Goal: Obtain resource: Download file/media

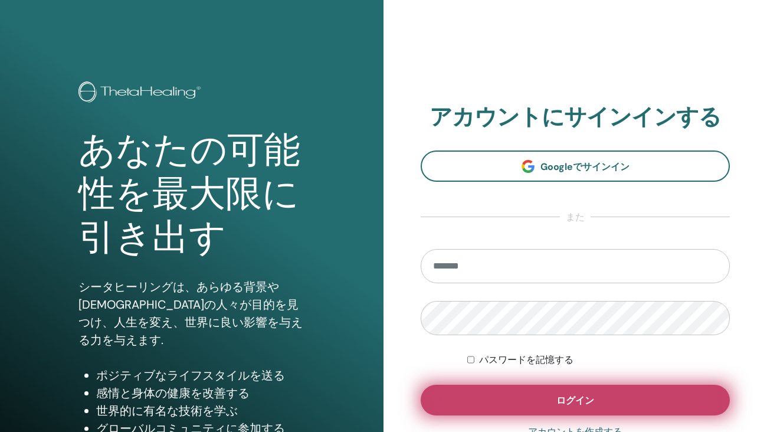
type input "**********"
click at [563, 395] on span "ログイン" at bounding box center [575, 400] width 38 height 12
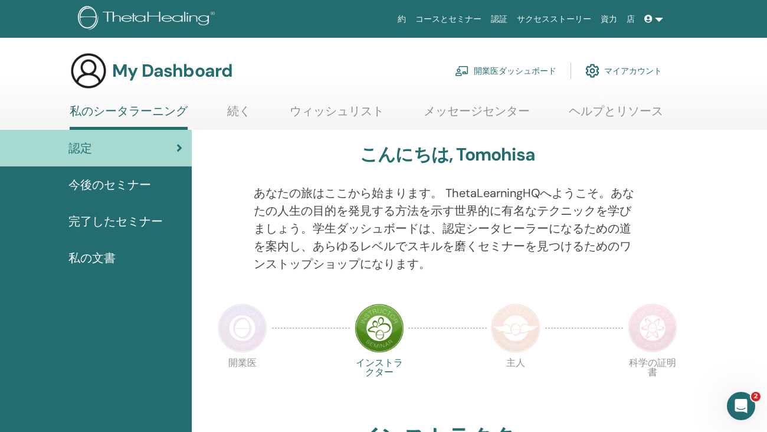
click at [119, 216] on span "完了したセミナー" at bounding box center [115, 221] width 94 height 18
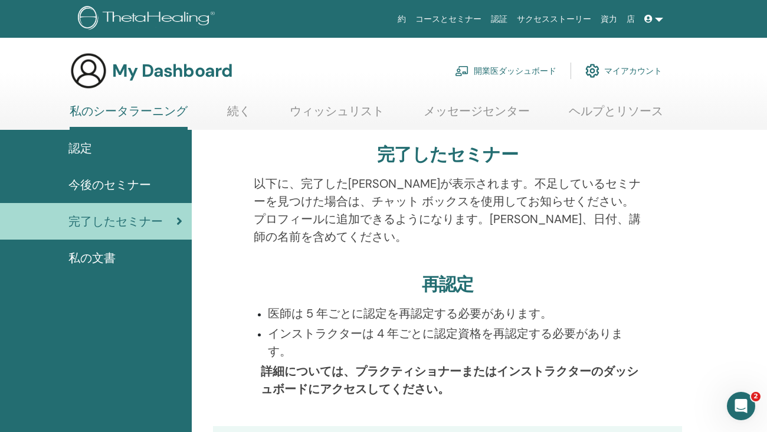
click at [119, 183] on span "今後のセミナー" at bounding box center [109, 185] width 83 height 18
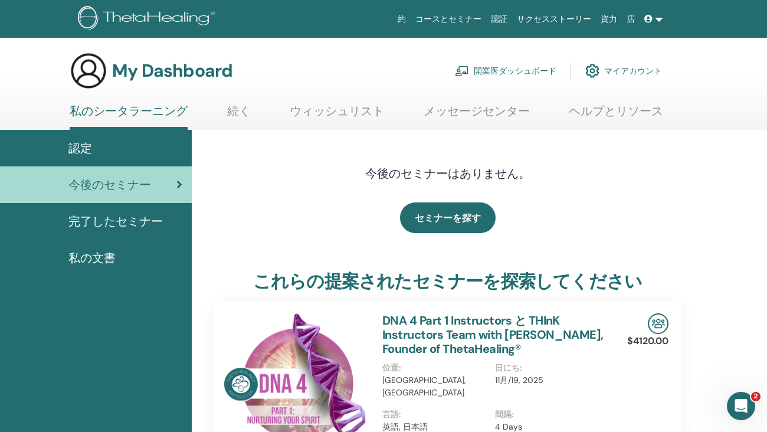
click at [81, 148] on span "認定" at bounding box center [80, 148] width 24 height 18
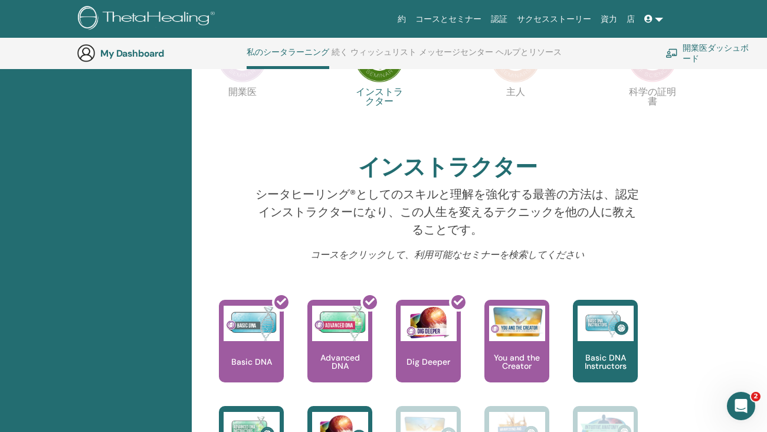
scroll to position [420, 0]
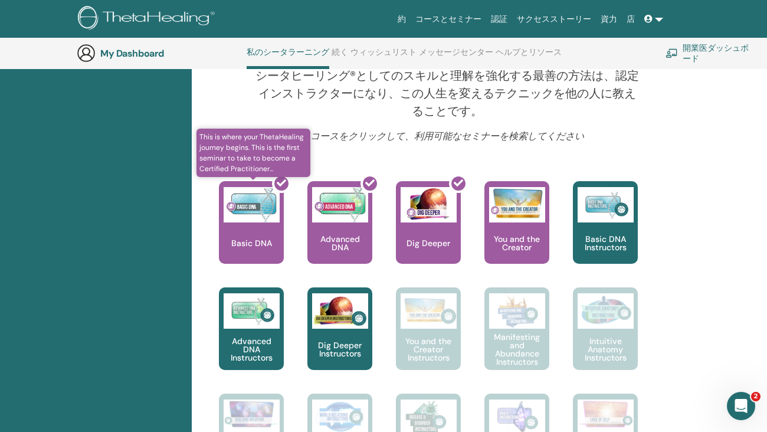
click at [263, 228] on div at bounding box center [258, 227] width 65 height 106
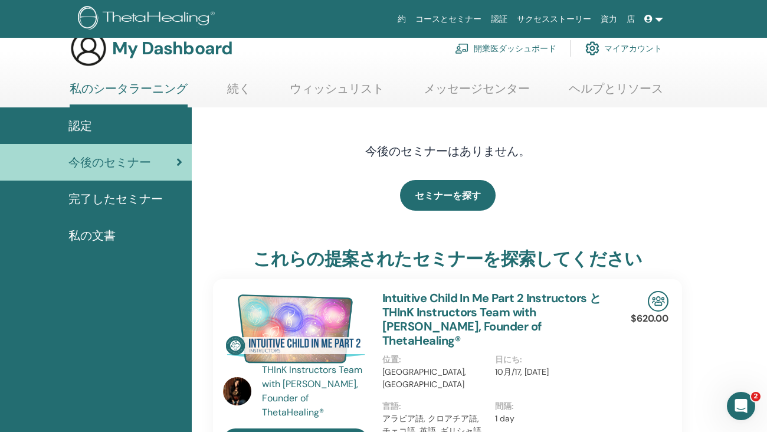
scroll to position [20, 0]
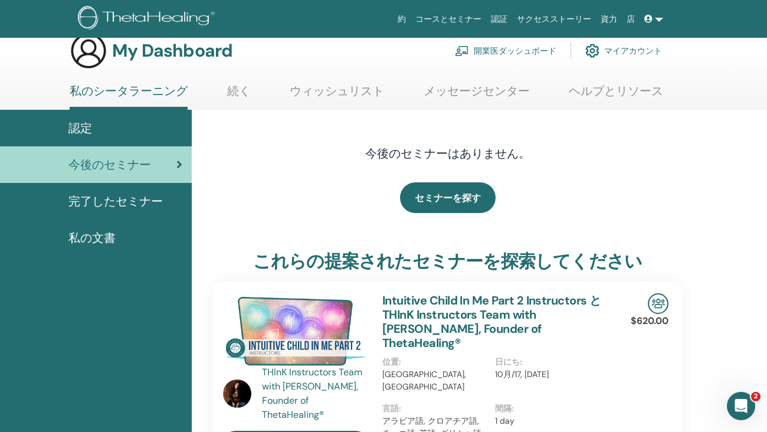
click at [133, 198] on span "完了したセミナー" at bounding box center [115, 201] width 94 height 18
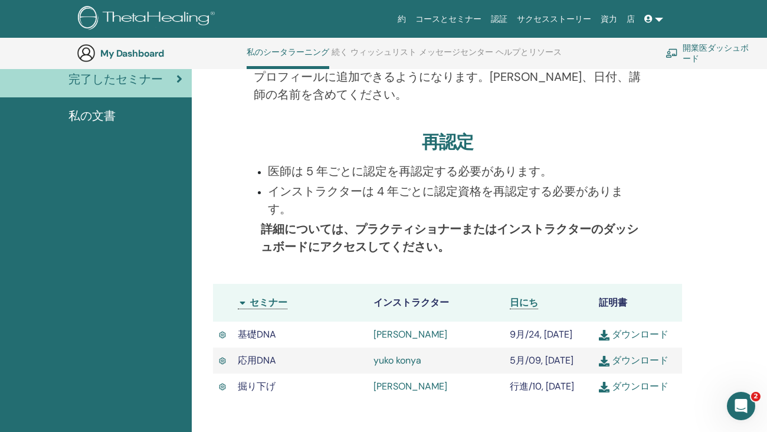
scroll to position [94, 0]
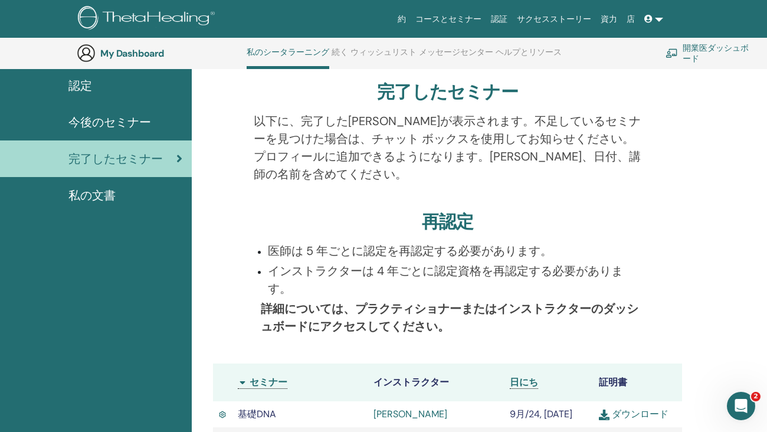
click at [105, 191] on span "私の文書" at bounding box center [91, 195] width 47 height 18
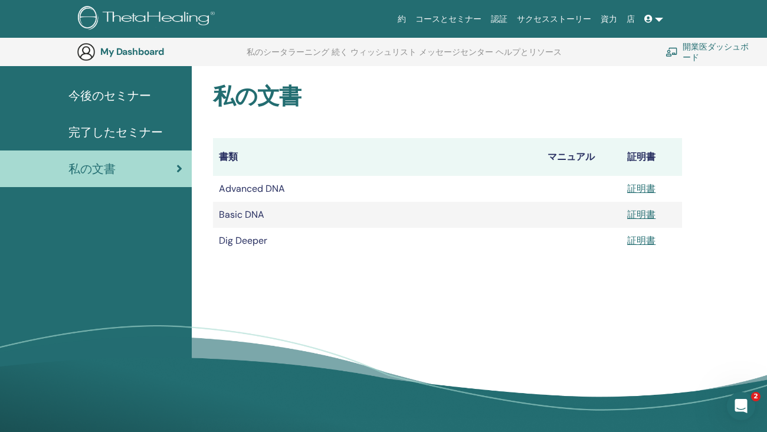
scroll to position [134, 0]
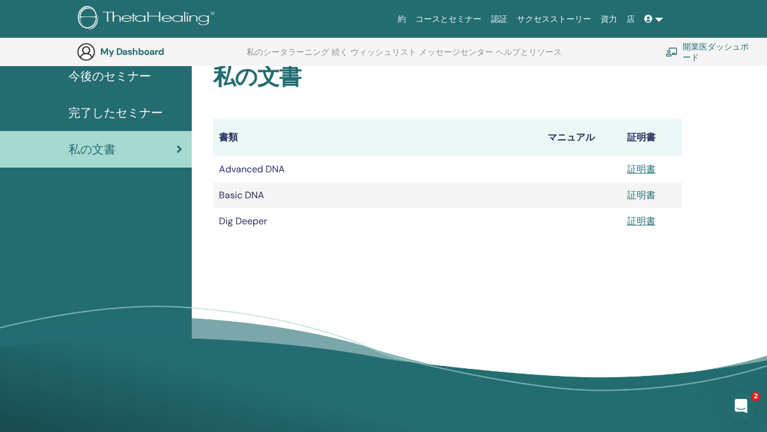
click at [644, 194] on link "証明書" at bounding box center [641, 195] width 28 height 12
click at [642, 165] on link "証明書" at bounding box center [641, 169] width 28 height 12
click at [638, 219] on link "証明書" at bounding box center [641, 221] width 28 height 12
click at [654, 17] on span at bounding box center [649, 18] width 11 height 9
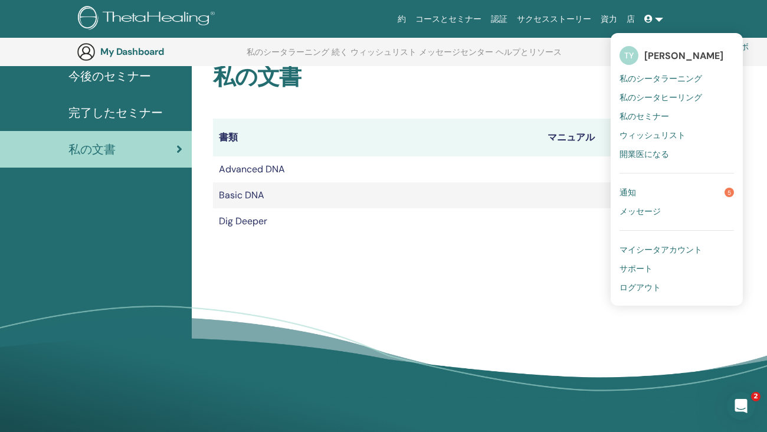
click at [641, 285] on span "ログアウト" at bounding box center [639, 287] width 41 height 11
